Goal: Information Seeking & Learning: Learn about a topic

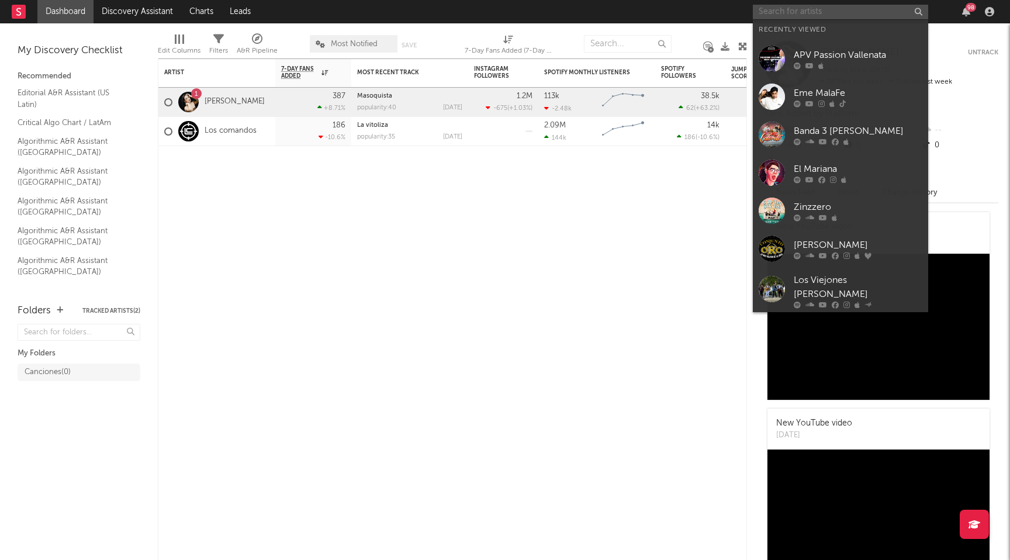
click at [835, 8] on input "text" at bounding box center [840, 12] width 175 height 15
click at [841, 58] on div "APV Passion Vallenata" at bounding box center [858, 55] width 129 height 14
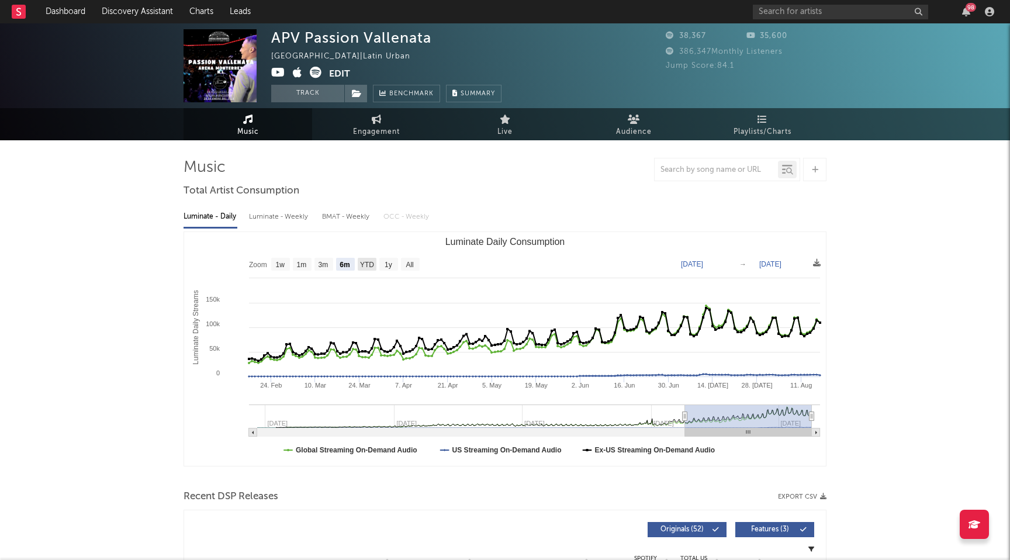
click at [368, 265] on text "YTD" at bounding box center [367, 265] width 14 height 8
select select "YTD"
type input "[DATE]"
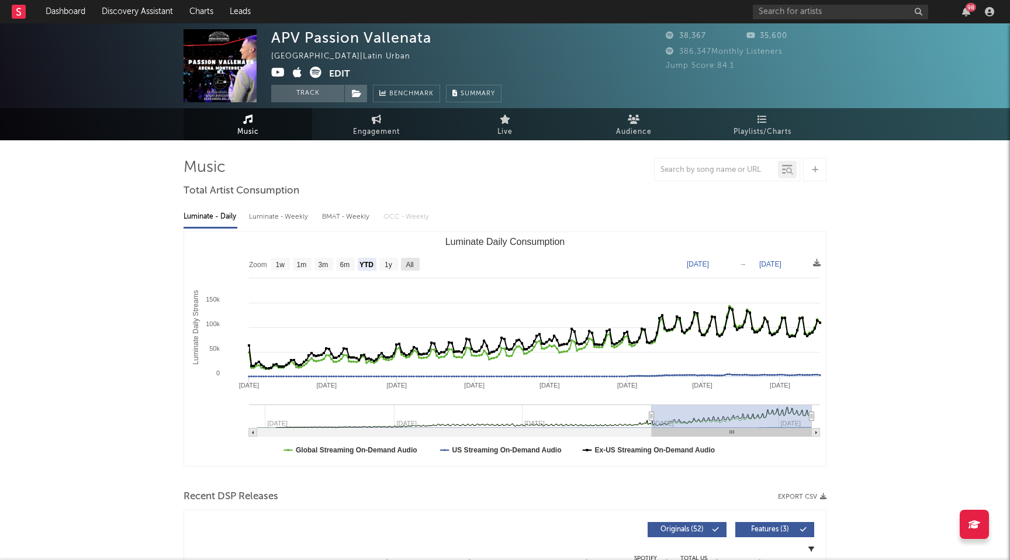
click at [408, 270] on rect "Luminate Daily Consumption" at bounding box center [410, 264] width 19 height 13
select select "All"
type input "[DATE]"
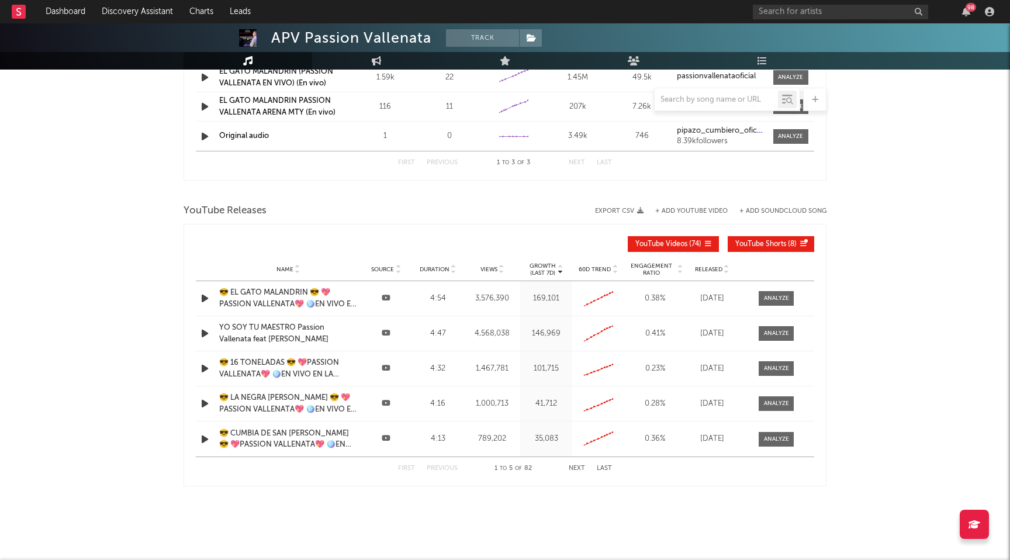
scroll to position [1145, 0]
